Goal: Find specific page/section: Find specific page/section

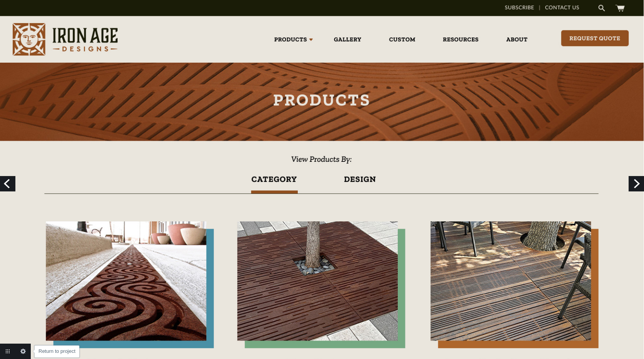
click at [6, 352] on link "Return to project" at bounding box center [7, 351] width 15 height 15
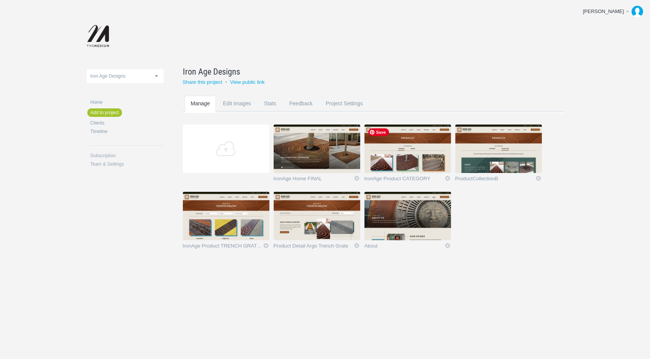
click at [423, 156] on img at bounding box center [407, 149] width 87 height 48
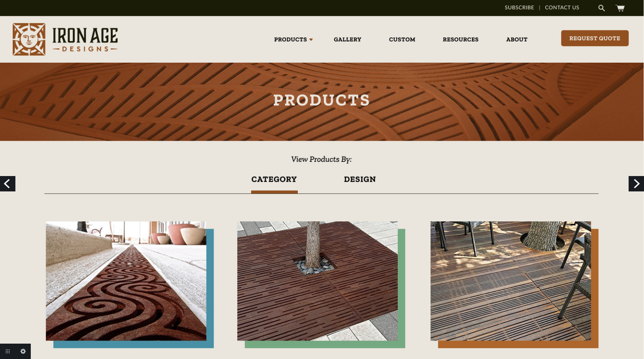
click at [639, 183] on link "Next" at bounding box center [636, 183] width 15 height 15
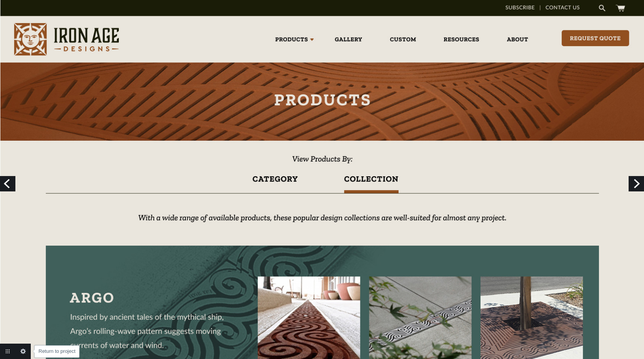
click at [8, 351] on link "Return to project" at bounding box center [7, 351] width 15 height 15
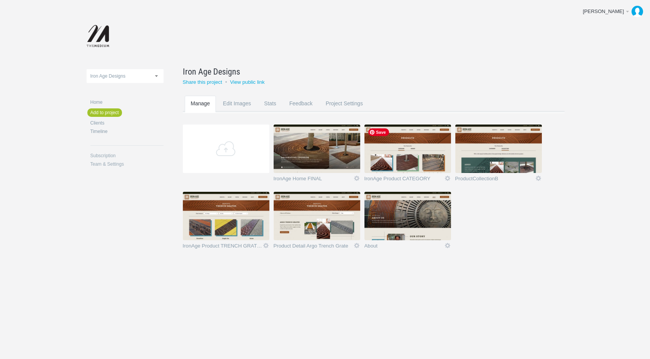
click at [401, 142] on img at bounding box center [407, 149] width 87 height 48
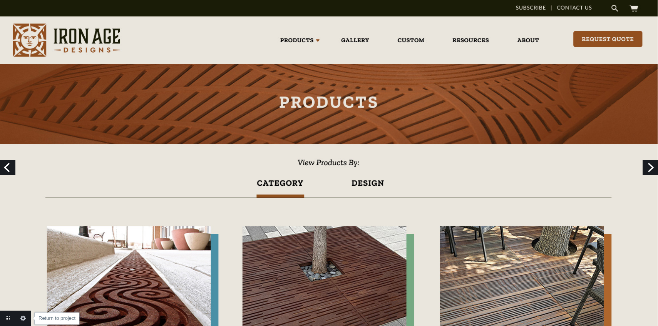
click at [8, 318] on link "Return to project" at bounding box center [7, 318] width 15 height 15
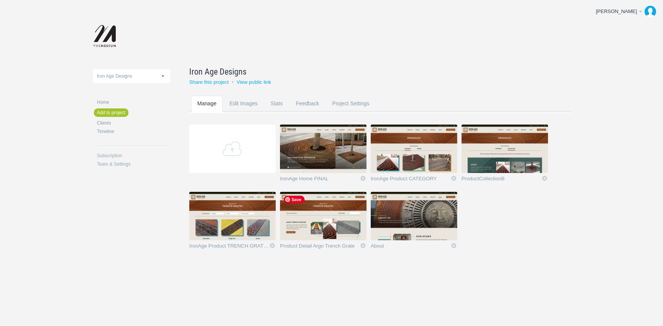
click at [311, 211] on img at bounding box center [323, 216] width 87 height 48
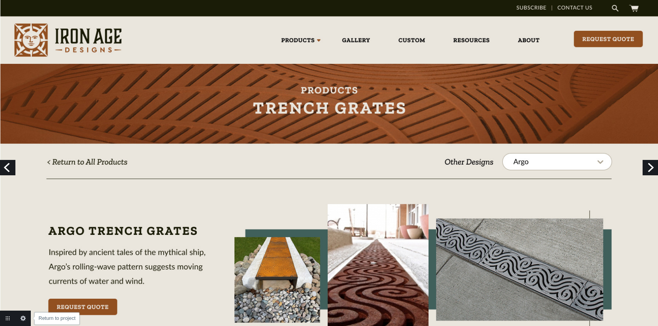
click at [5, 318] on link "Return to project" at bounding box center [7, 318] width 15 height 15
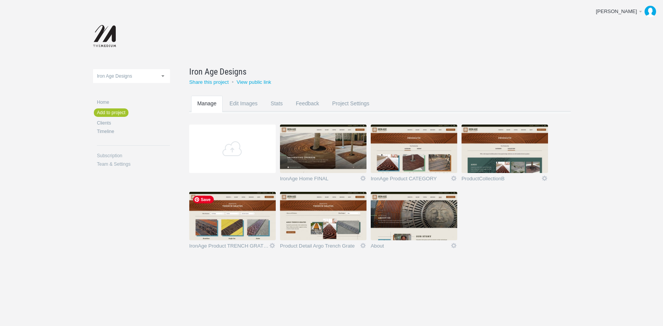
click at [248, 222] on img at bounding box center [232, 216] width 87 height 48
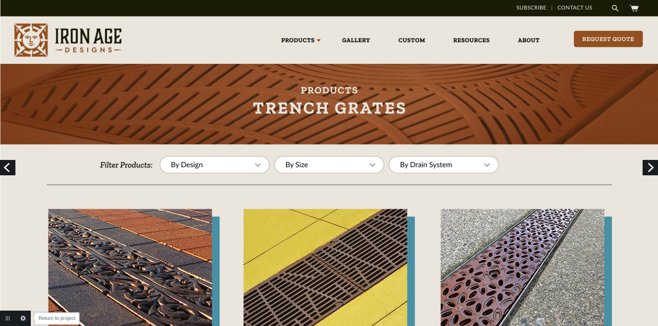
click at [8, 317] on link "Return to project" at bounding box center [7, 318] width 15 height 15
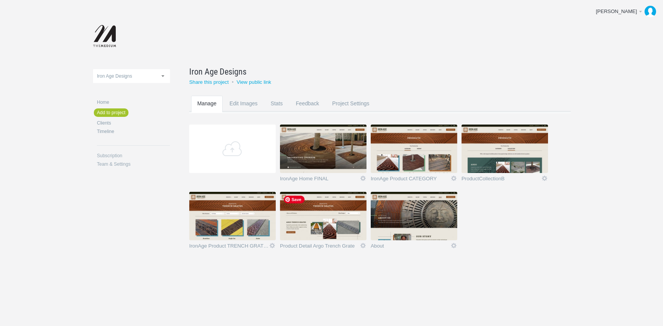
click at [315, 212] on img at bounding box center [323, 216] width 87 height 48
